Goal: Find specific page/section: Find specific page/section

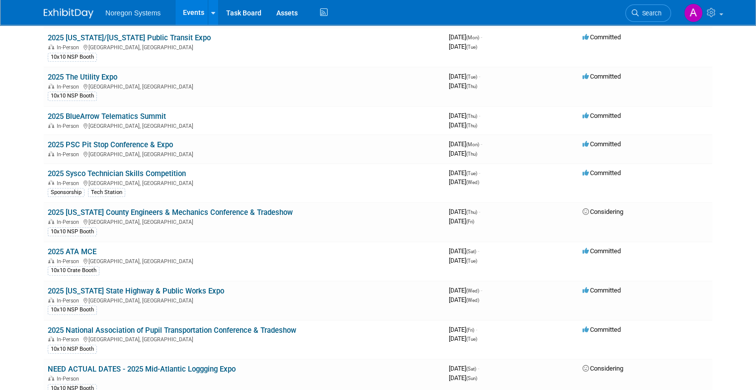
scroll to position [437, 0]
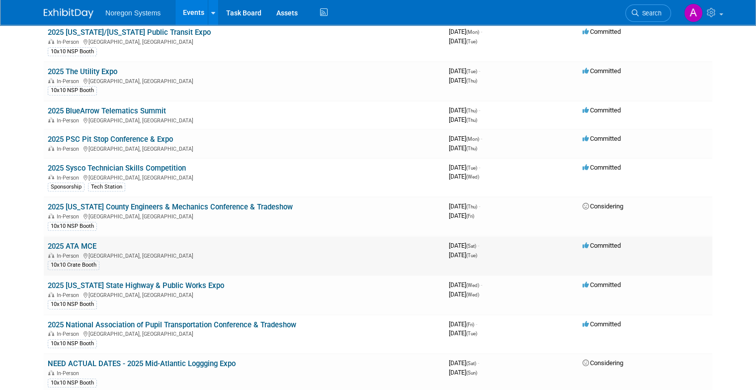
click at [58, 242] on link "2025 ATA MCE" at bounding box center [72, 246] width 49 height 9
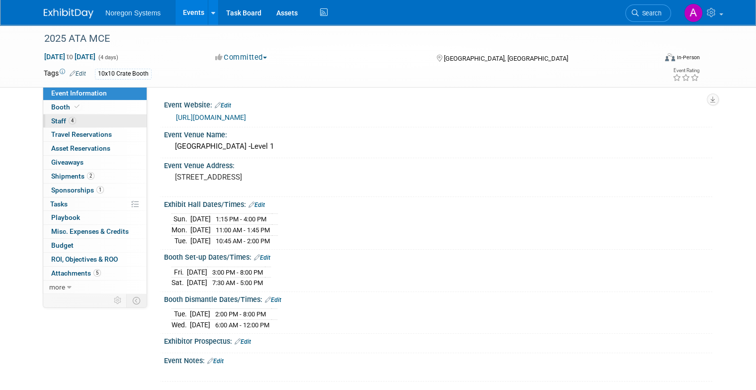
click at [65, 125] on link "4 Staff 4" at bounding box center [94, 120] width 103 height 13
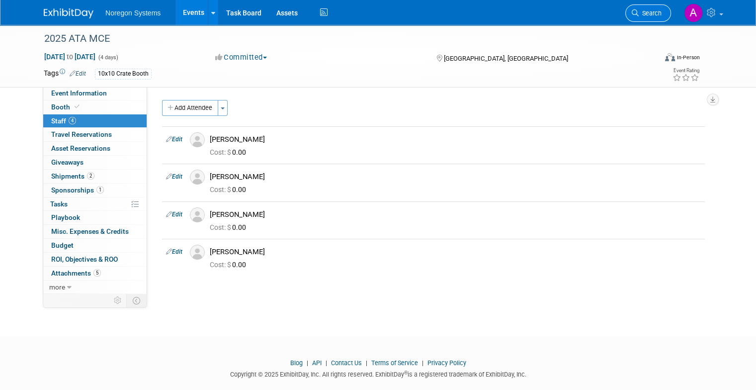
click at [671, 12] on link "Search" at bounding box center [648, 12] width 46 height 17
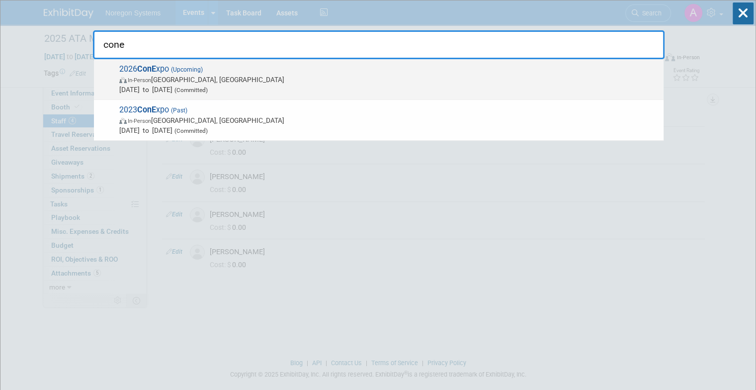
type input "cone"
click at [148, 88] on span "Mar 3, 2026 to Mar 7, 2026 (Committed)" at bounding box center [388, 90] width 539 height 10
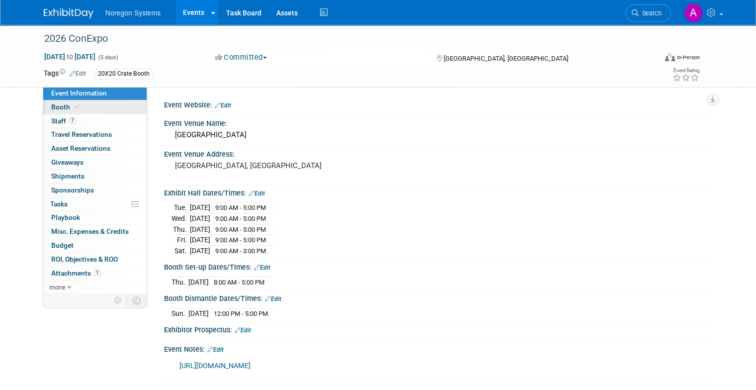
click at [84, 110] on link "Booth" at bounding box center [94, 106] width 103 height 13
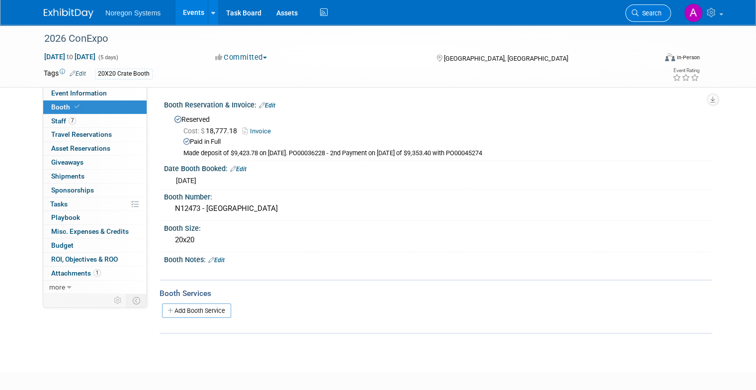
click at [647, 18] on link "Search" at bounding box center [648, 12] width 46 height 17
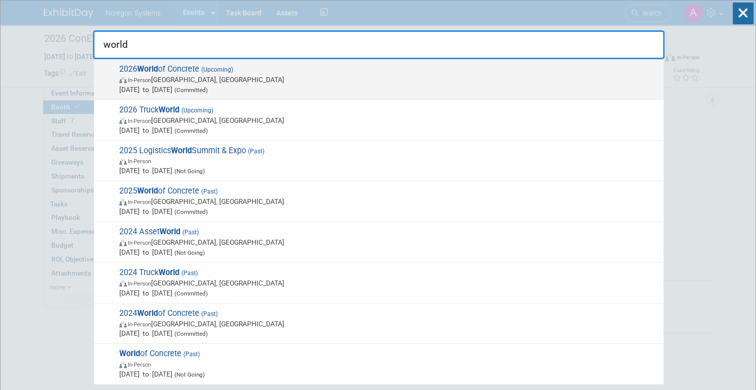
type input "world"
click at [272, 78] on span "In-Person Las Vegas, NV" at bounding box center [388, 80] width 539 height 10
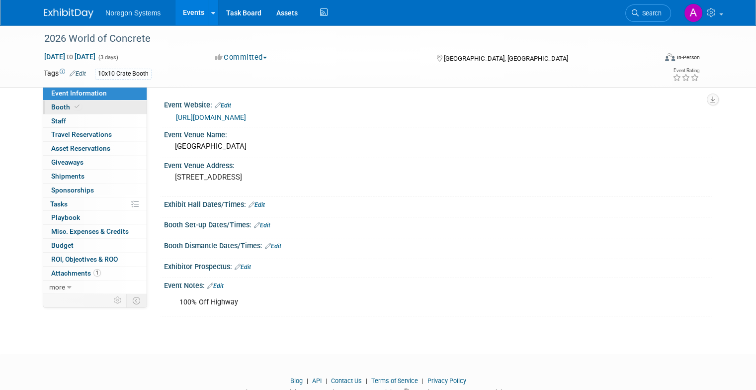
click at [75, 109] on icon at bounding box center [77, 106] width 5 height 5
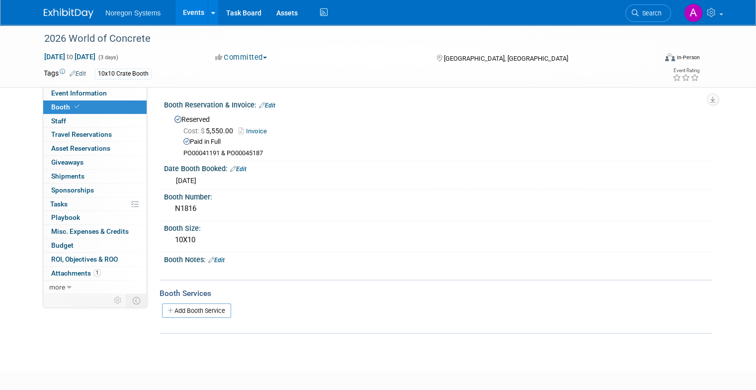
click at [186, 18] on link "Events" at bounding box center [193, 12] width 36 height 25
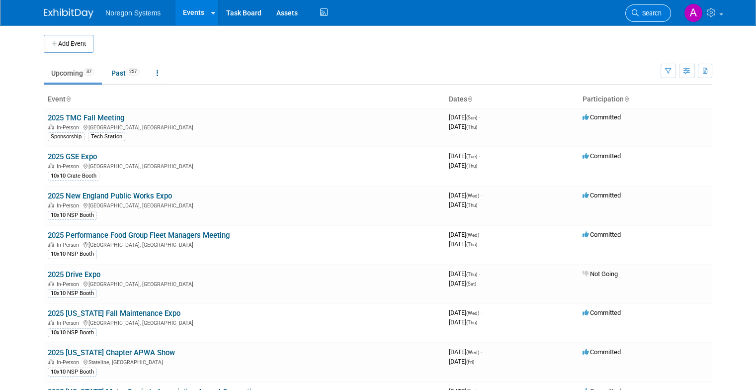
click at [662, 16] on span "Search" at bounding box center [650, 12] width 23 height 7
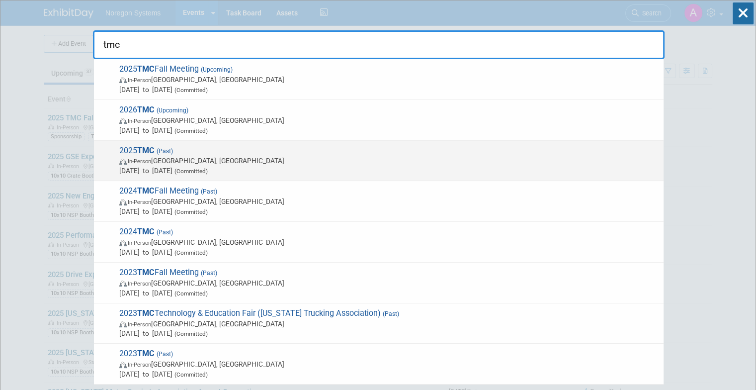
type input "tmc"
click at [291, 166] on span "[DATE] to [DATE] (Committed)" at bounding box center [388, 171] width 539 height 10
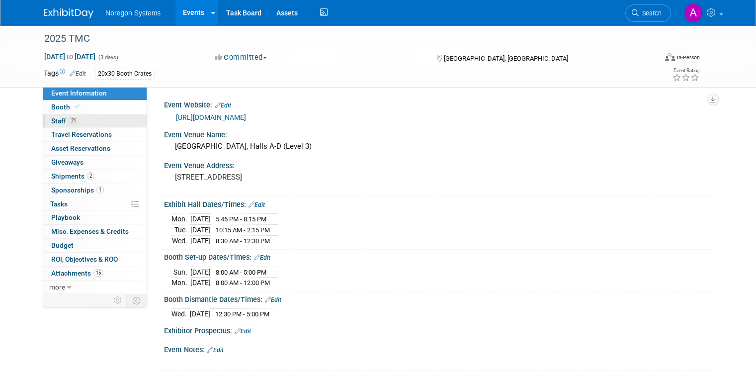
click at [74, 123] on link "21 Staff 21" at bounding box center [94, 120] width 103 height 13
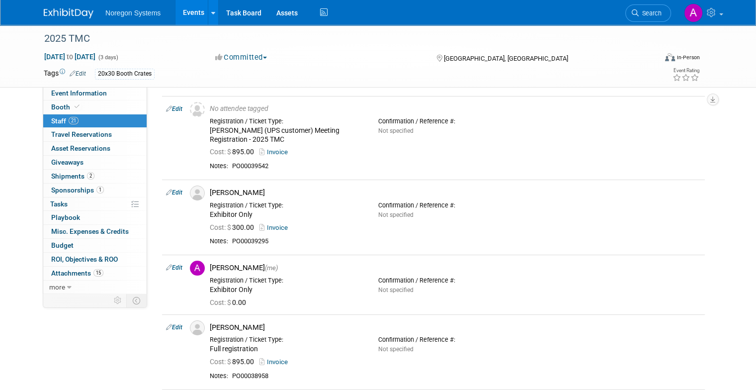
scroll to position [36, 0]
